Goal: Transaction & Acquisition: Obtain resource

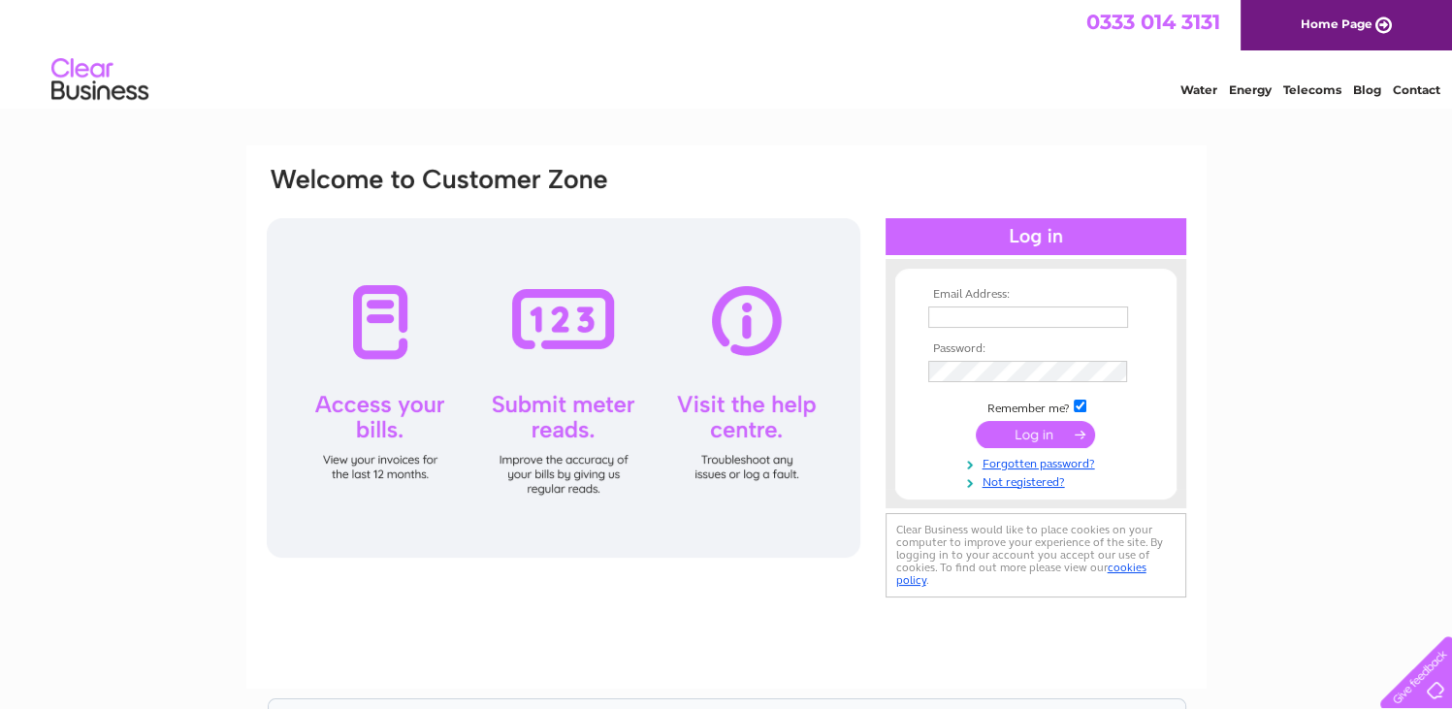
type input "[PERSON_NAME][EMAIL_ADDRESS][DOMAIN_NAME]"
click at [1036, 432] on input "submit" at bounding box center [1035, 434] width 119 height 27
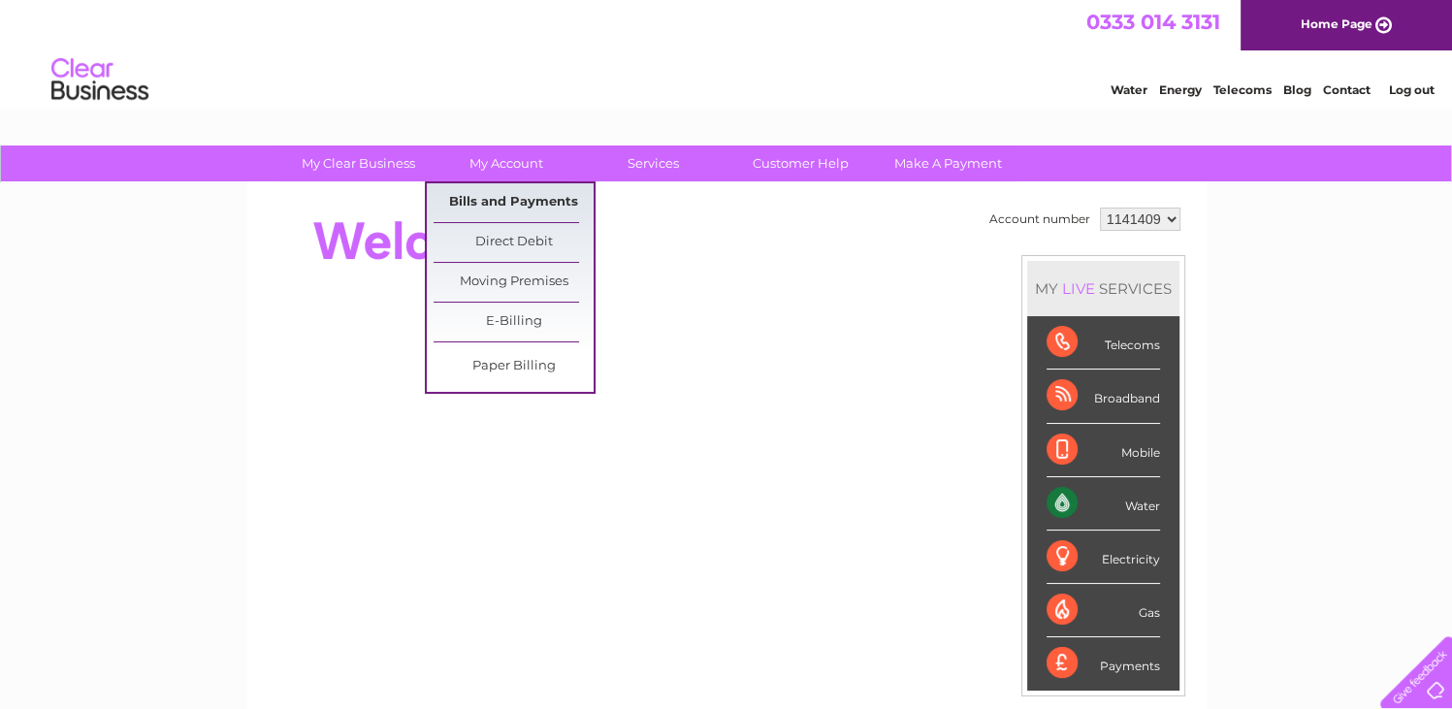
click at [483, 198] on link "Bills and Payments" at bounding box center [513, 202] width 160 height 39
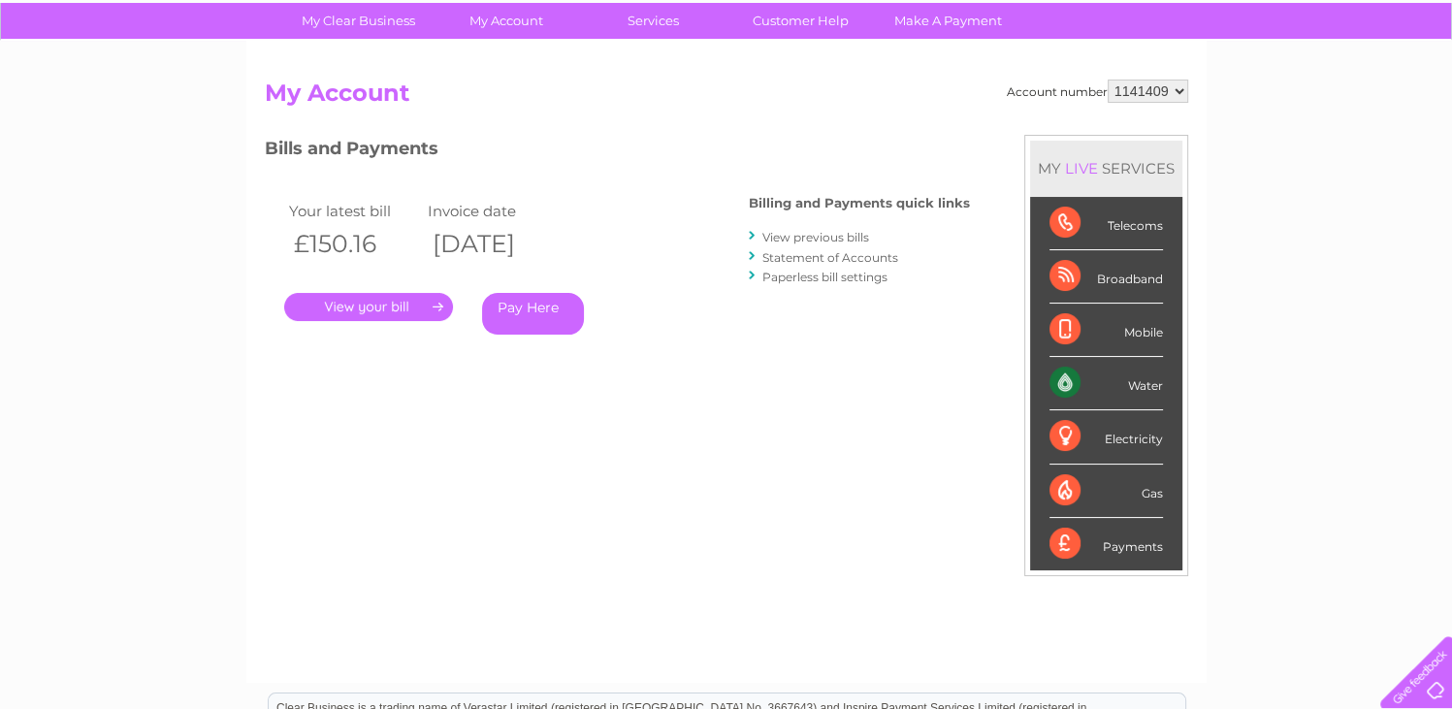
scroll to position [97, 0]
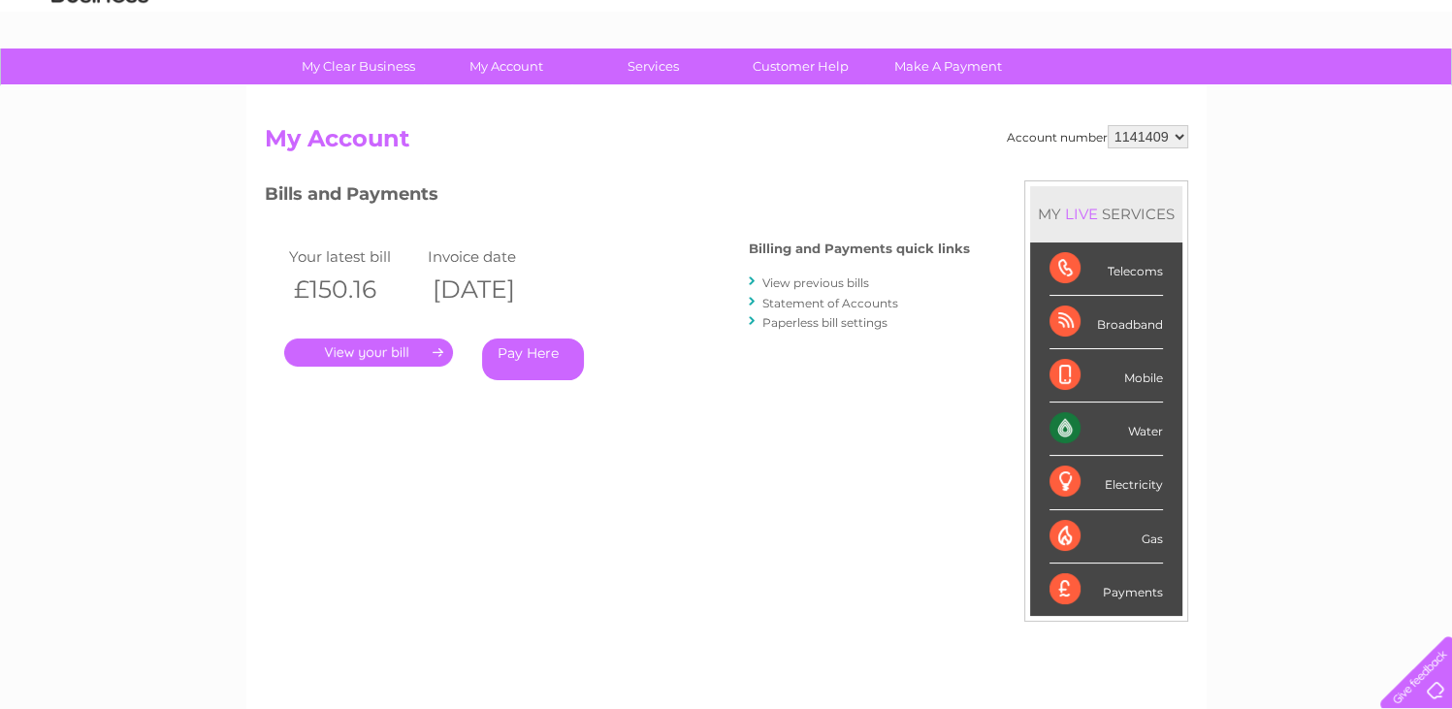
click at [391, 356] on link "." at bounding box center [368, 352] width 169 height 28
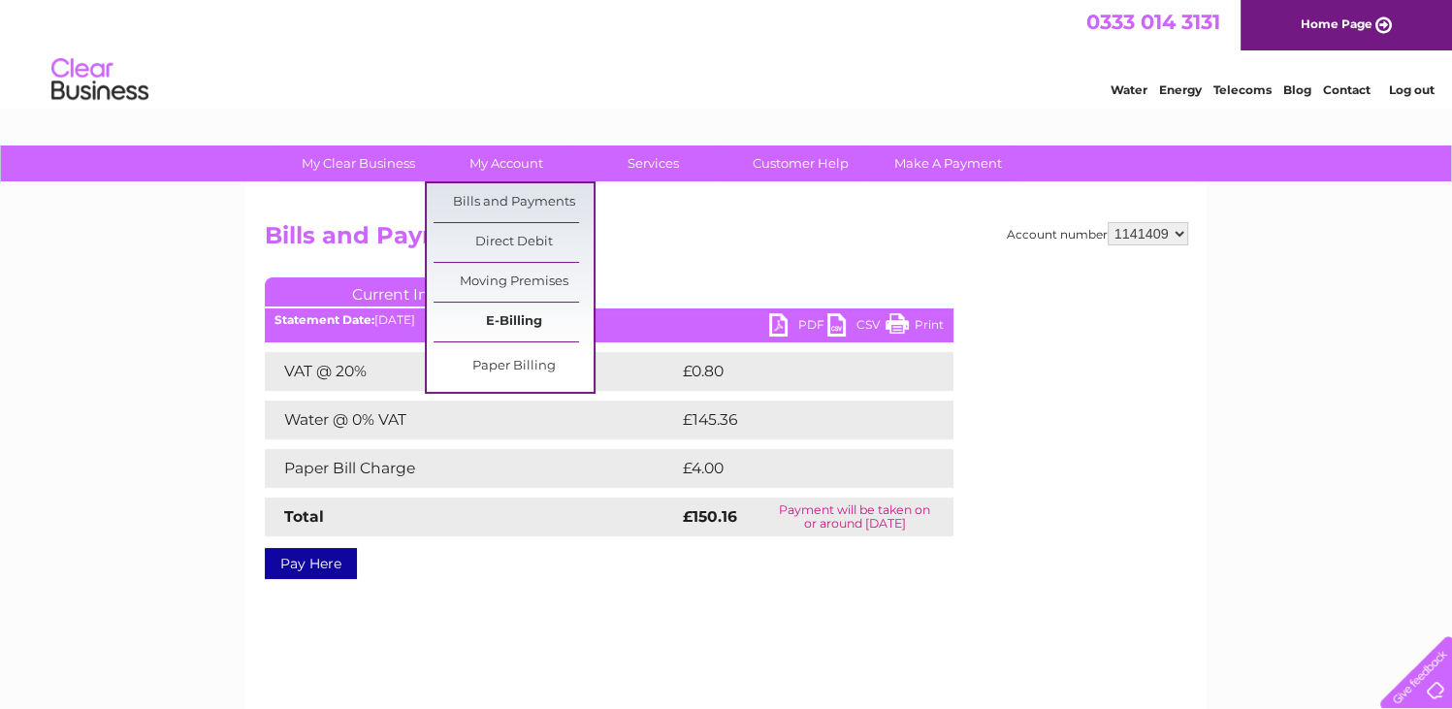
click at [504, 318] on link "E-Billing" at bounding box center [513, 322] width 160 height 39
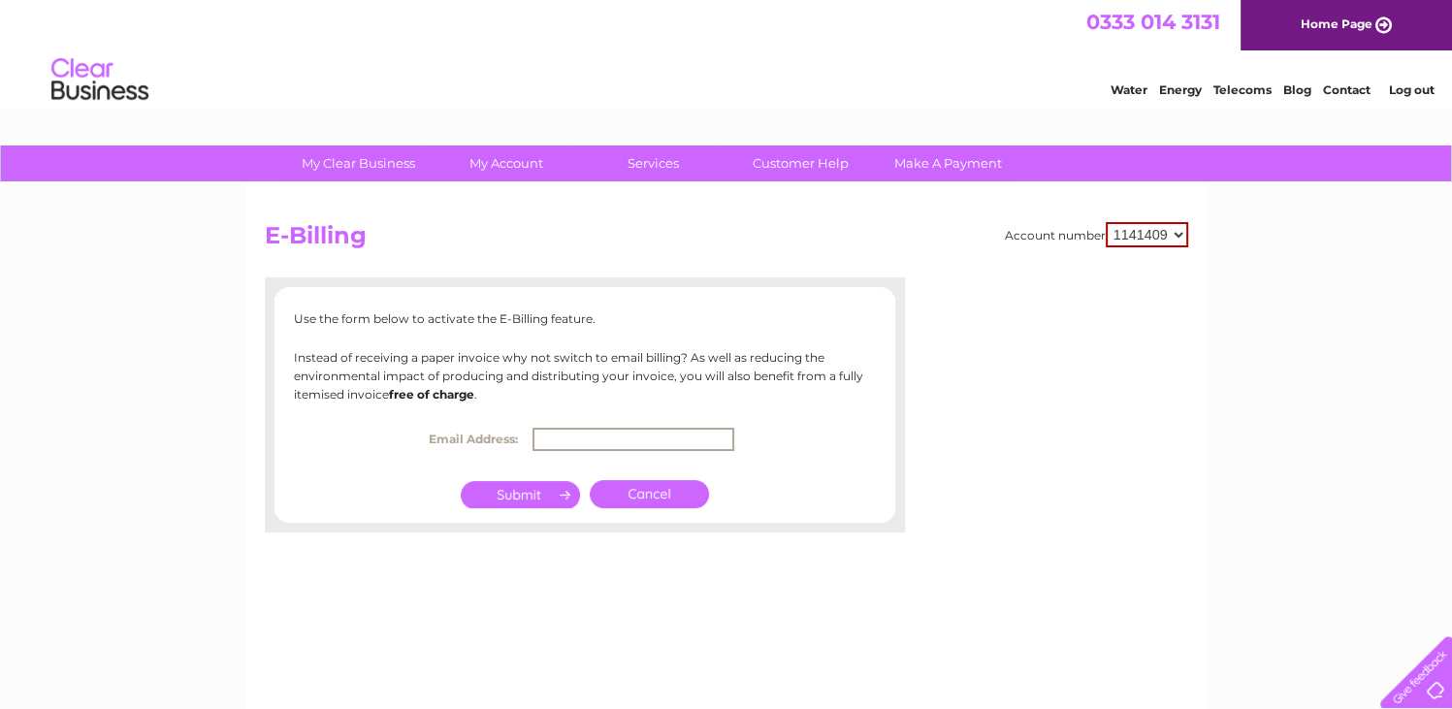
click at [569, 439] on input "text" at bounding box center [633, 439] width 202 height 23
type input "martin@willowslivinggifts.com"
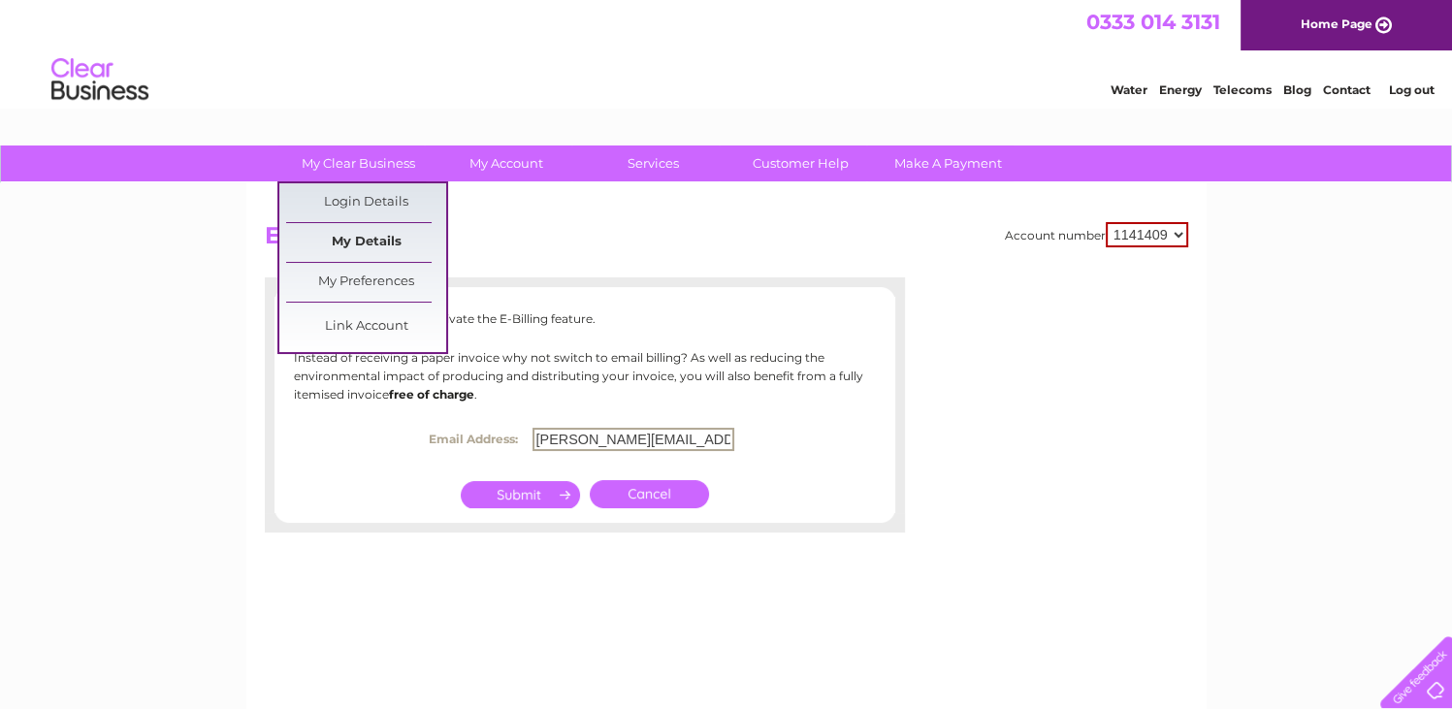
click at [362, 245] on link "My Details" at bounding box center [366, 242] width 160 height 39
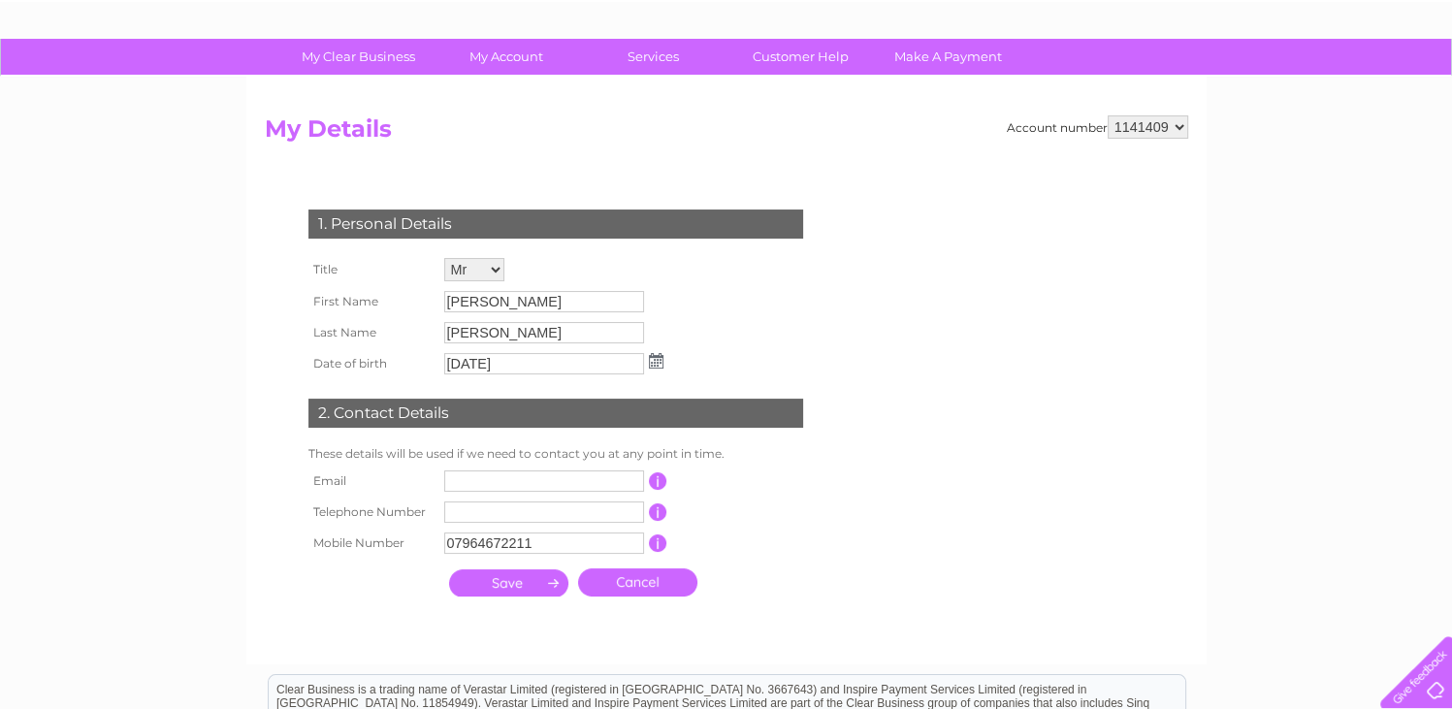
scroll to position [97, 0]
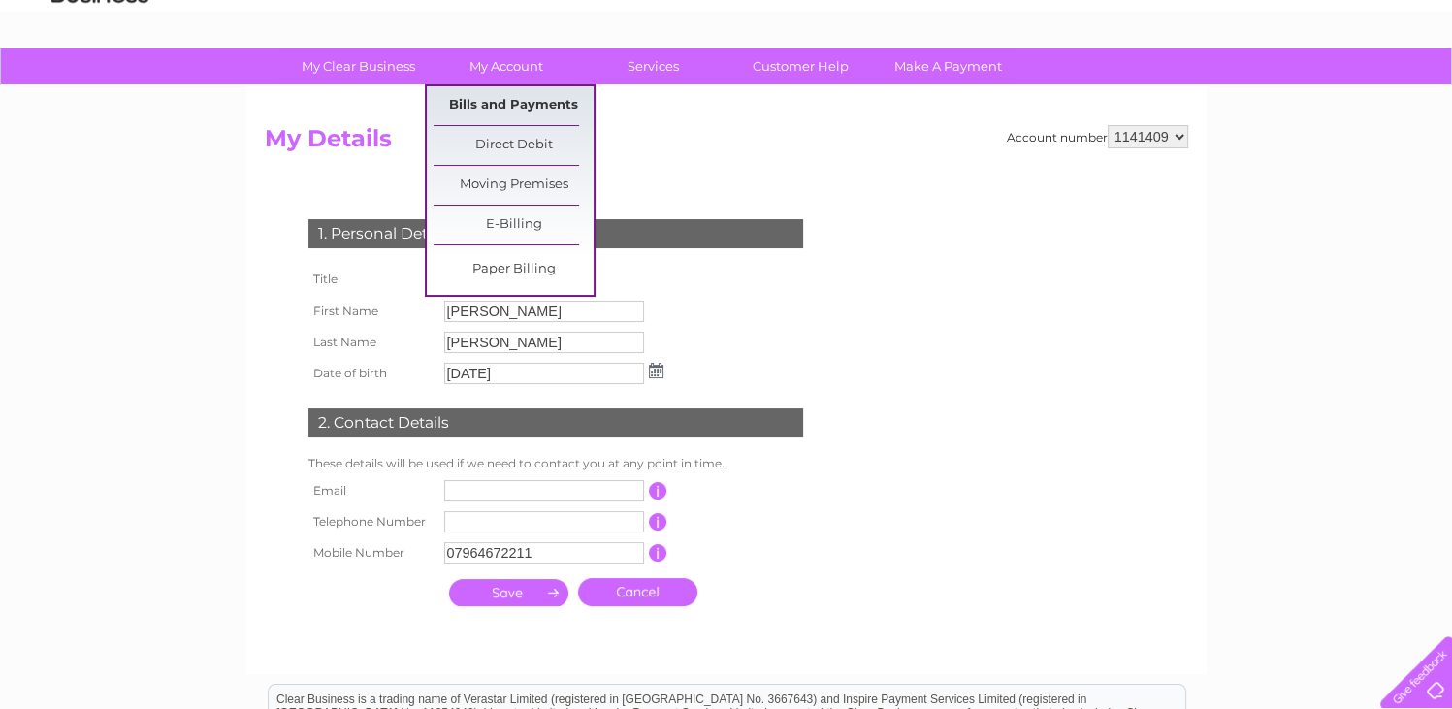
click at [500, 94] on link "Bills and Payments" at bounding box center [513, 105] width 160 height 39
click at [494, 105] on link "Bills and Payments" at bounding box center [513, 105] width 160 height 39
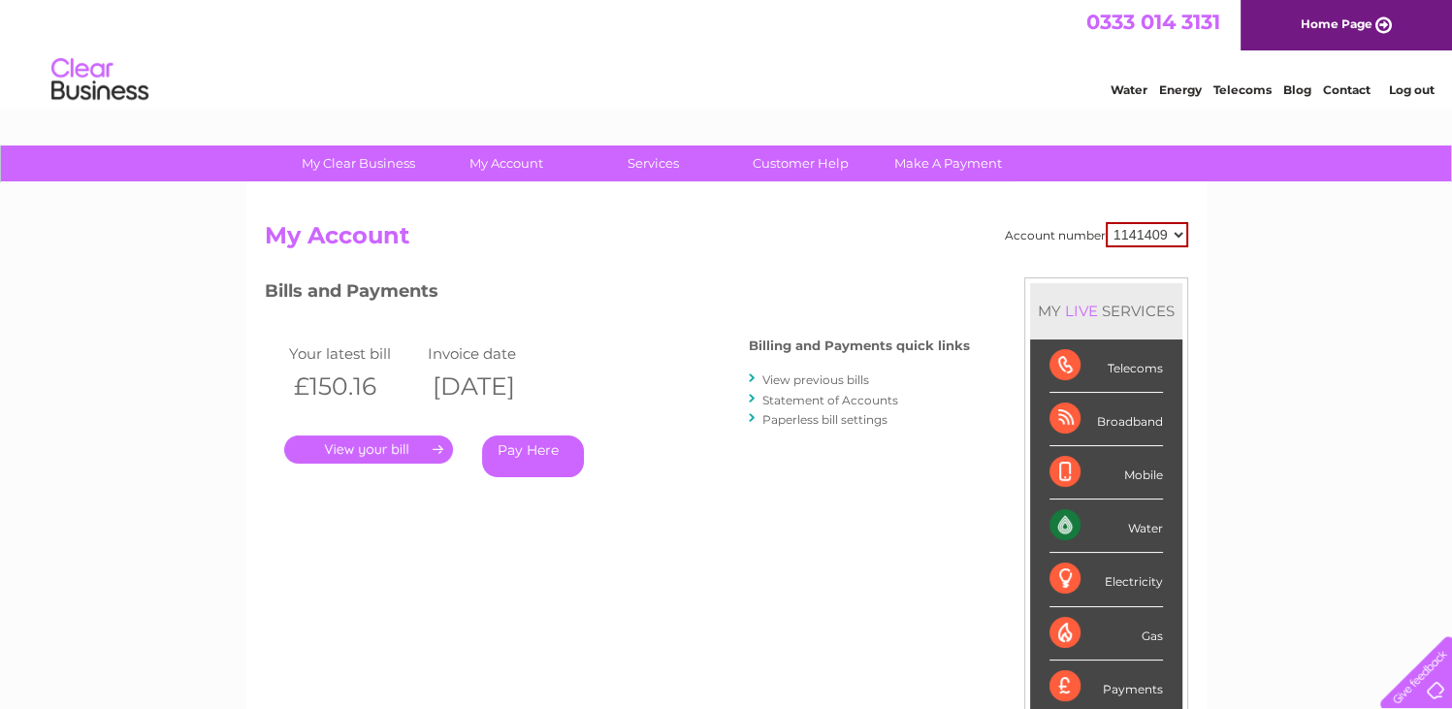
click at [810, 400] on link "Statement of Accounts" at bounding box center [830, 400] width 136 height 15
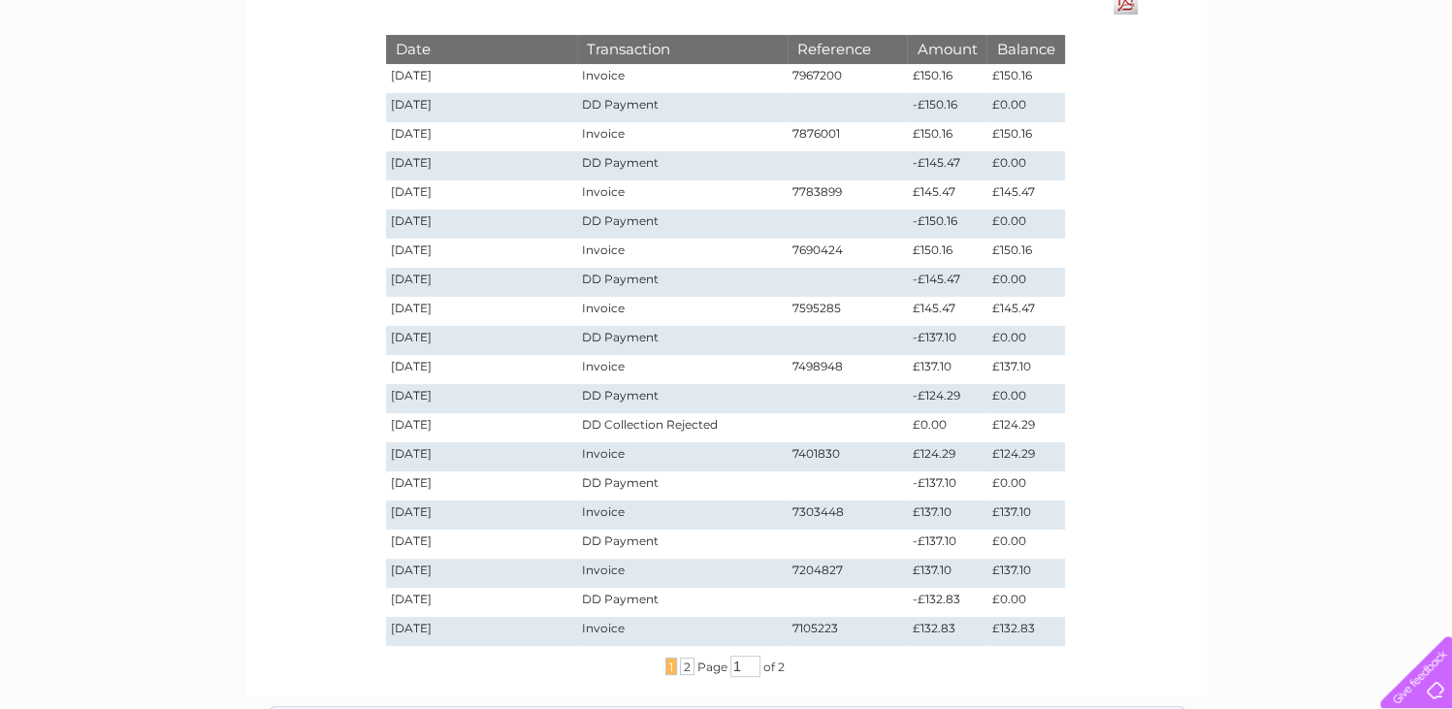
scroll to position [194, 0]
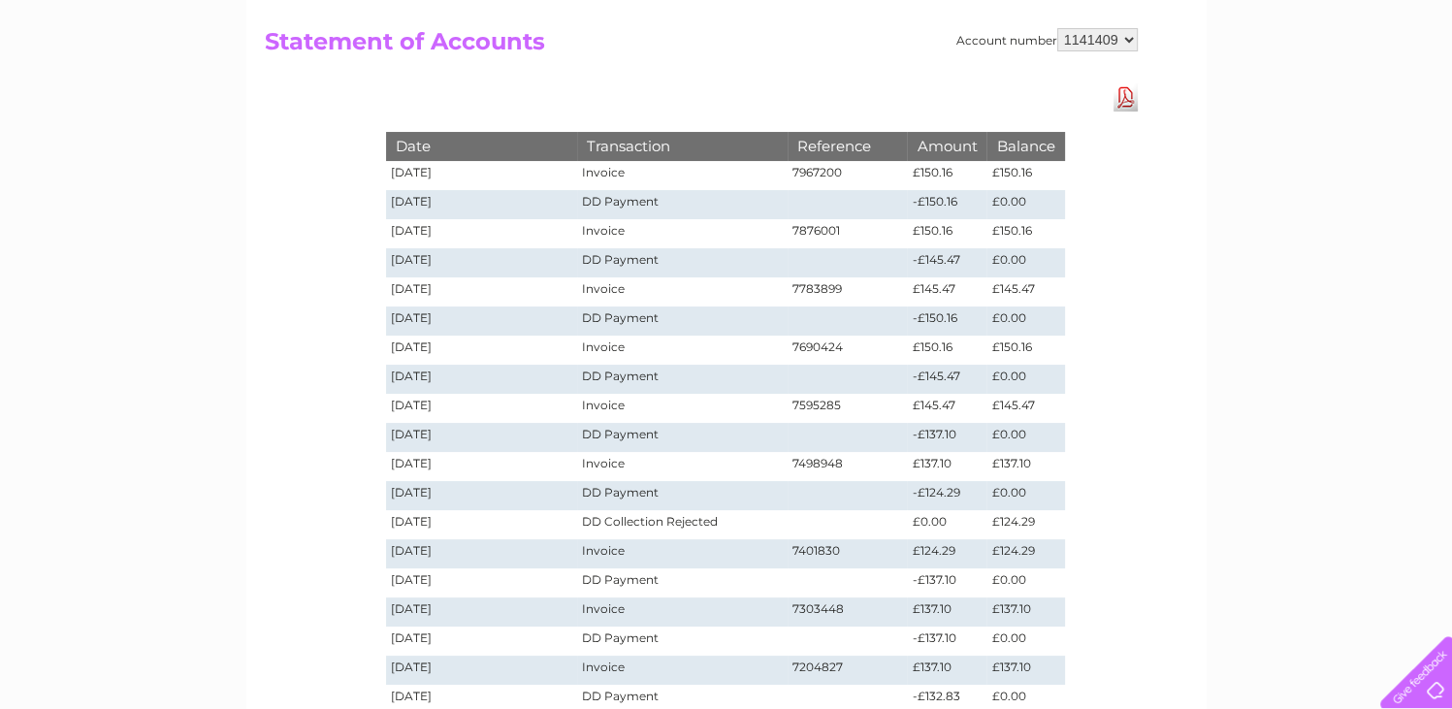
click at [1125, 42] on select "1141409" at bounding box center [1097, 39] width 80 height 23
click at [1058, 28] on select "1141409" at bounding box center [1097, 39] width 80 height 23
click at [1117, 100] on link "Download Pdf" at bounding box center [1125, 97] width 24 height 28
click at [1240, 200] on div "My Clear Business Login Details My Details My Preferences Link Account My Accou…" at bounding box center [726, 538] width 1452 height 1173
